Goal: Navigation & Orientation: Understand site structure

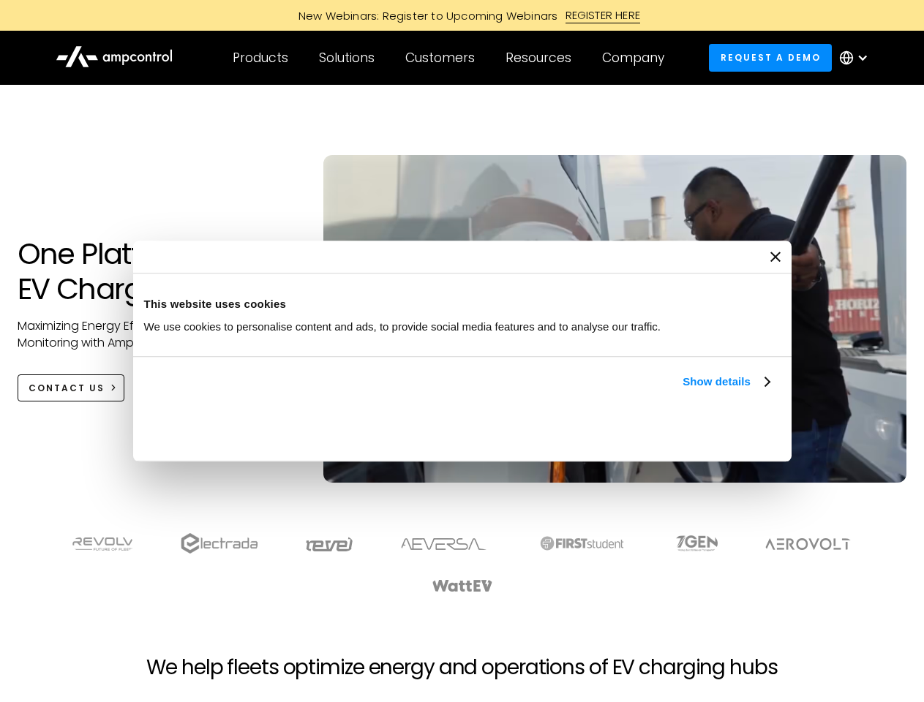
click at [683, 391] on link "Show details" at bounding box center [726, 382] width 86 height 18
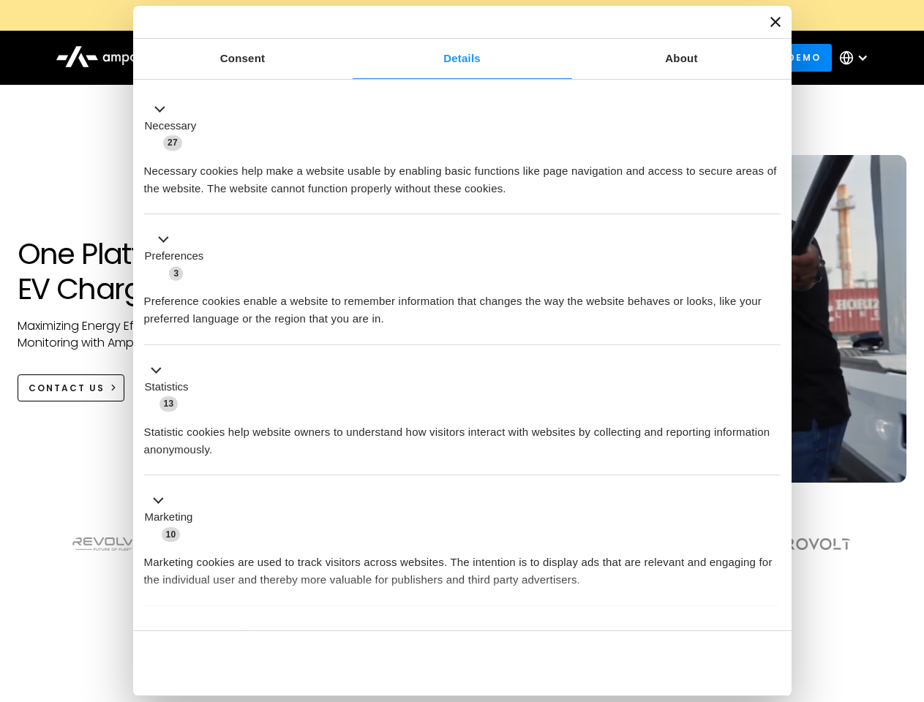
click at [771, 476] on li "Statistics 13 Statistic cookies help website owners to understand how visitors …" at bounding box center [462, 410] width 636 height 131
click at [908, 590] on section at bounding box center [462, 563] width 924 height 91
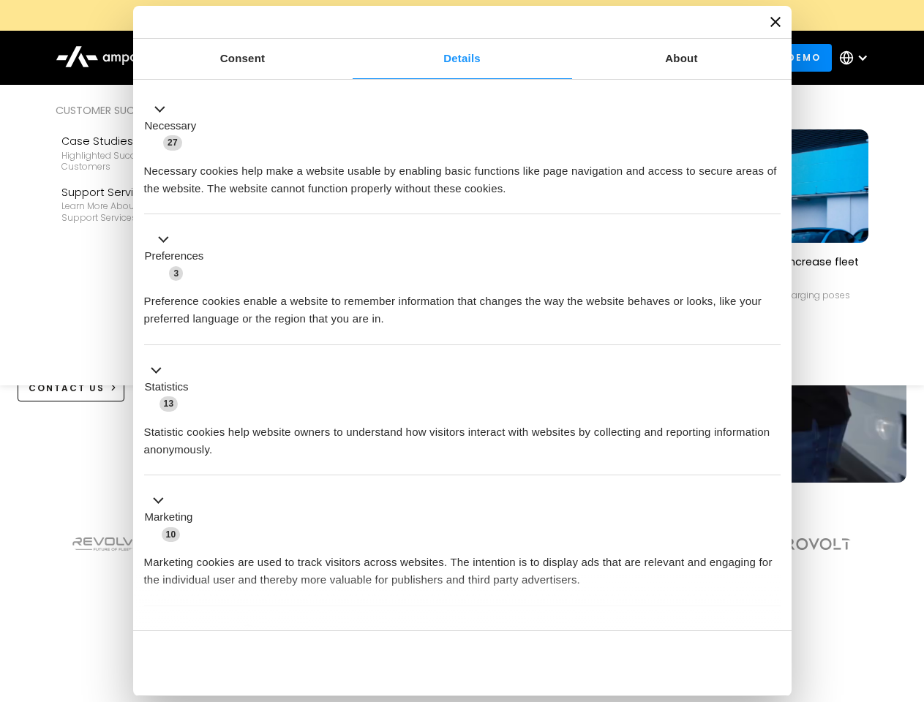
click at [450, 58] on div "Customers" at bounding box center [439, 58] width 69 height 16
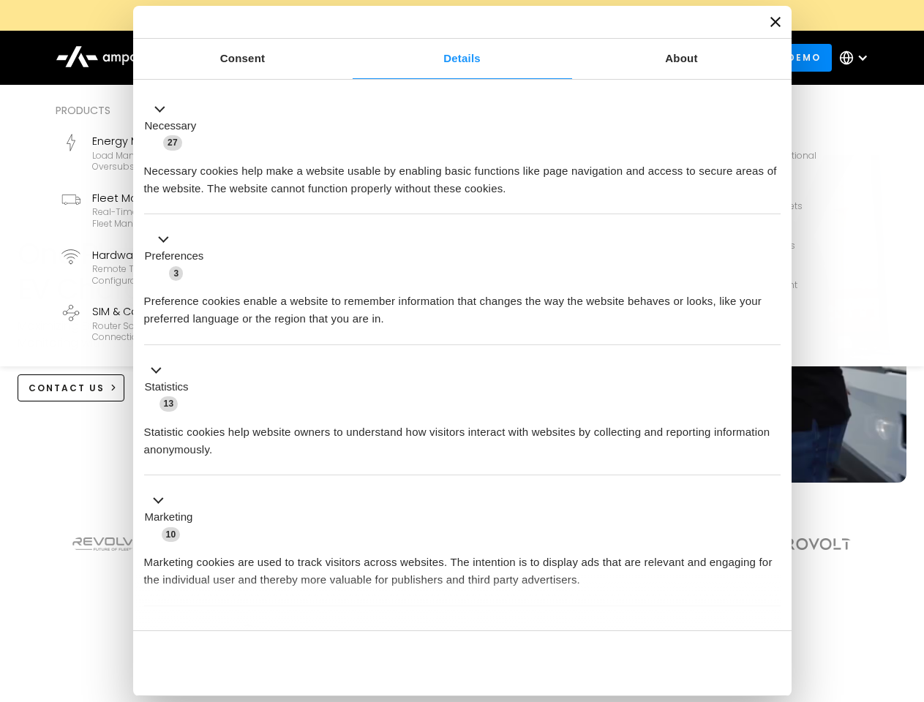
click at [260, 58] on div "Products" at bounding box center [261, 58] width 56 height 16
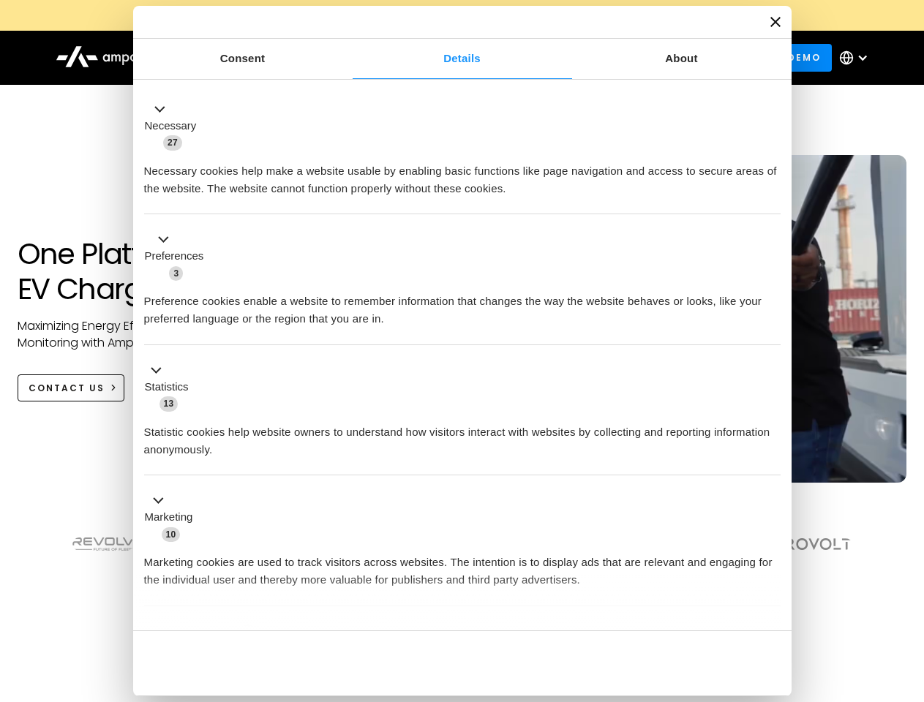
click at [347, 58] on div "Solutions" at bounding box center [347, 58] width 56 height 16
click at [443, 58] on div "Customers" at bounding box center [439, 58] width 69 height 16
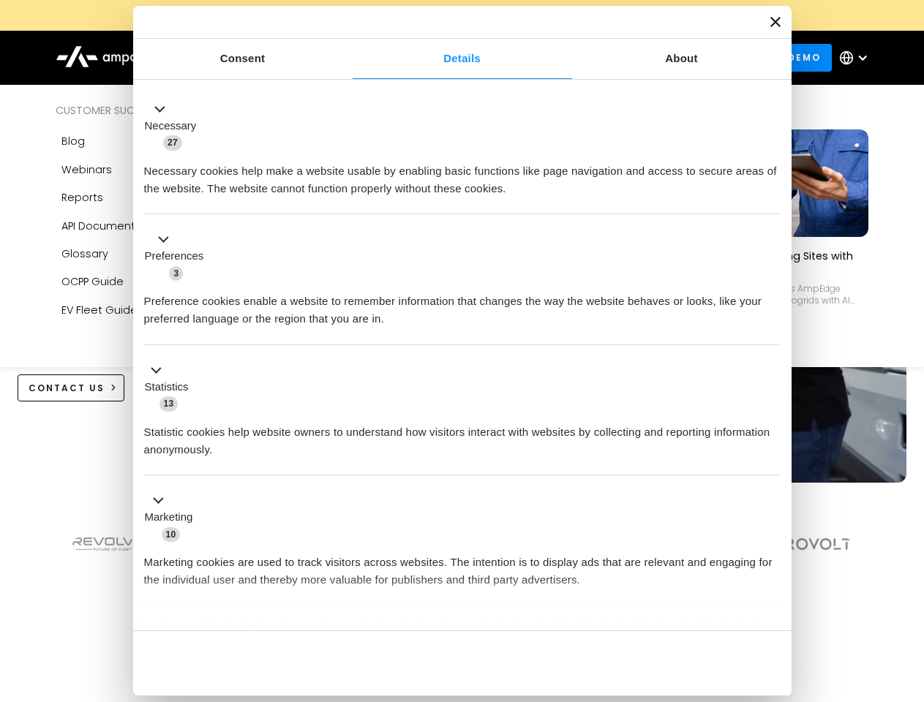
click at [541, 58] on div "Resources" at bounding box center [538, 58] width 66 height 16
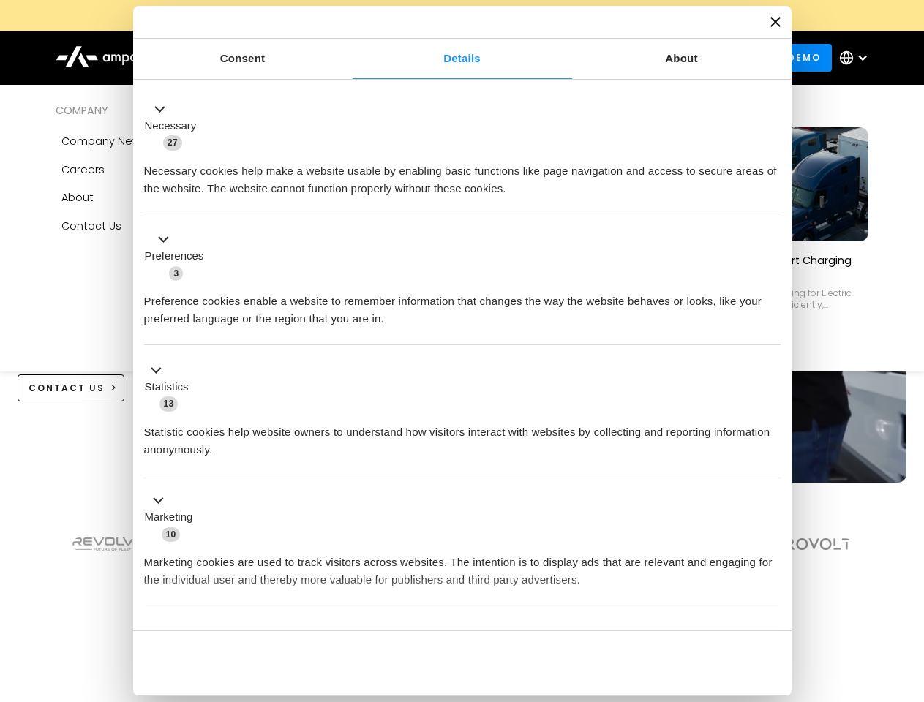
click at [638, 58] on div "Company" at bounding box center [633, 58] width 62 height 16
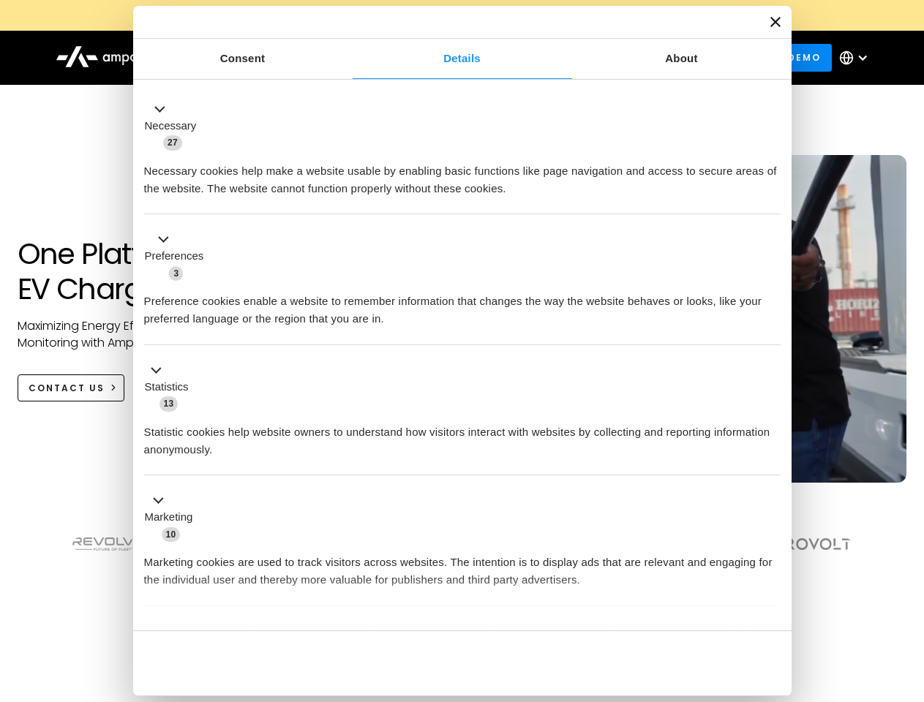
click at [857, 58] on div at bounding box center [863, 58] width 12 height 12
